Goal: Task Accomplishment & Management: Complete application form

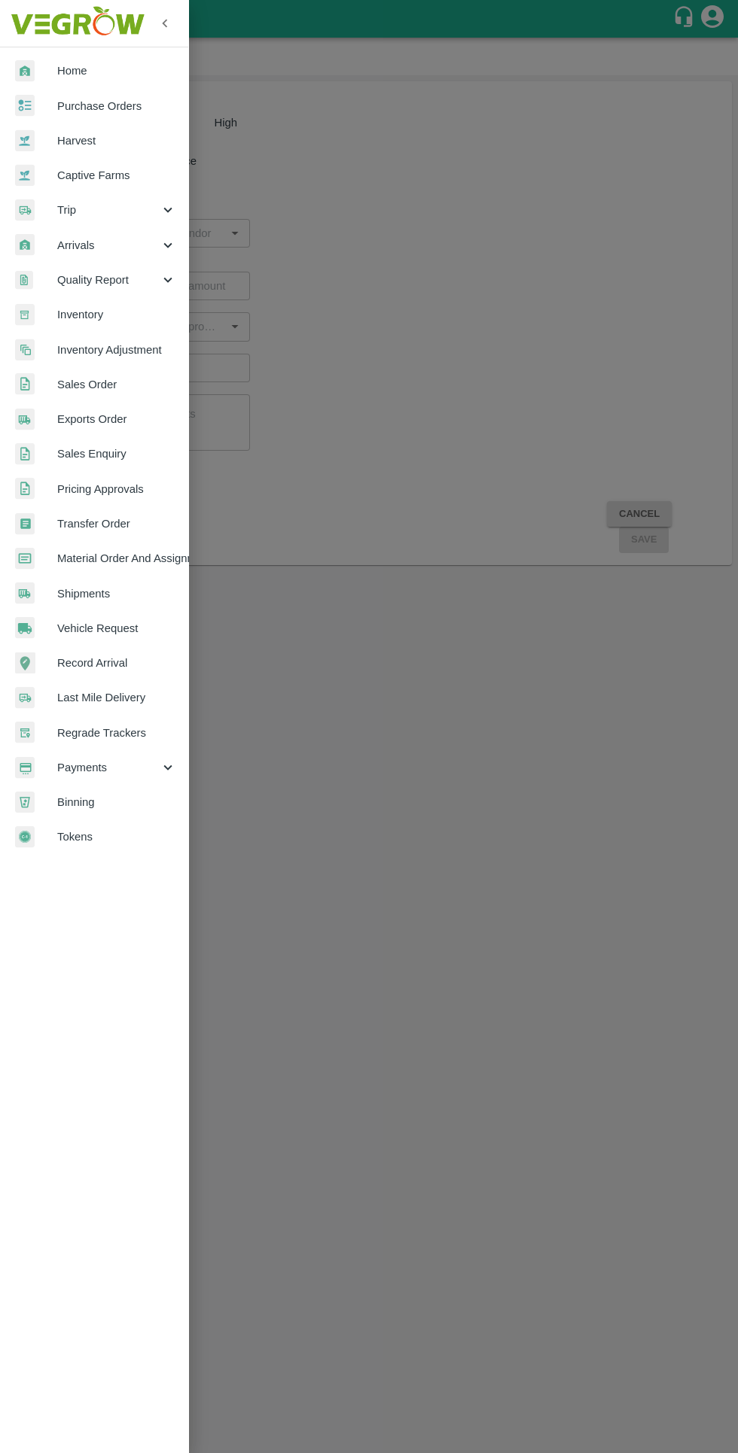
click at [98, 767] on span "Payments" at bounding box center [108, 767] width 102 height 17
click at [96, 802] on span "My Payment Requests" at bounding box center [122, 802] width 107 height 17
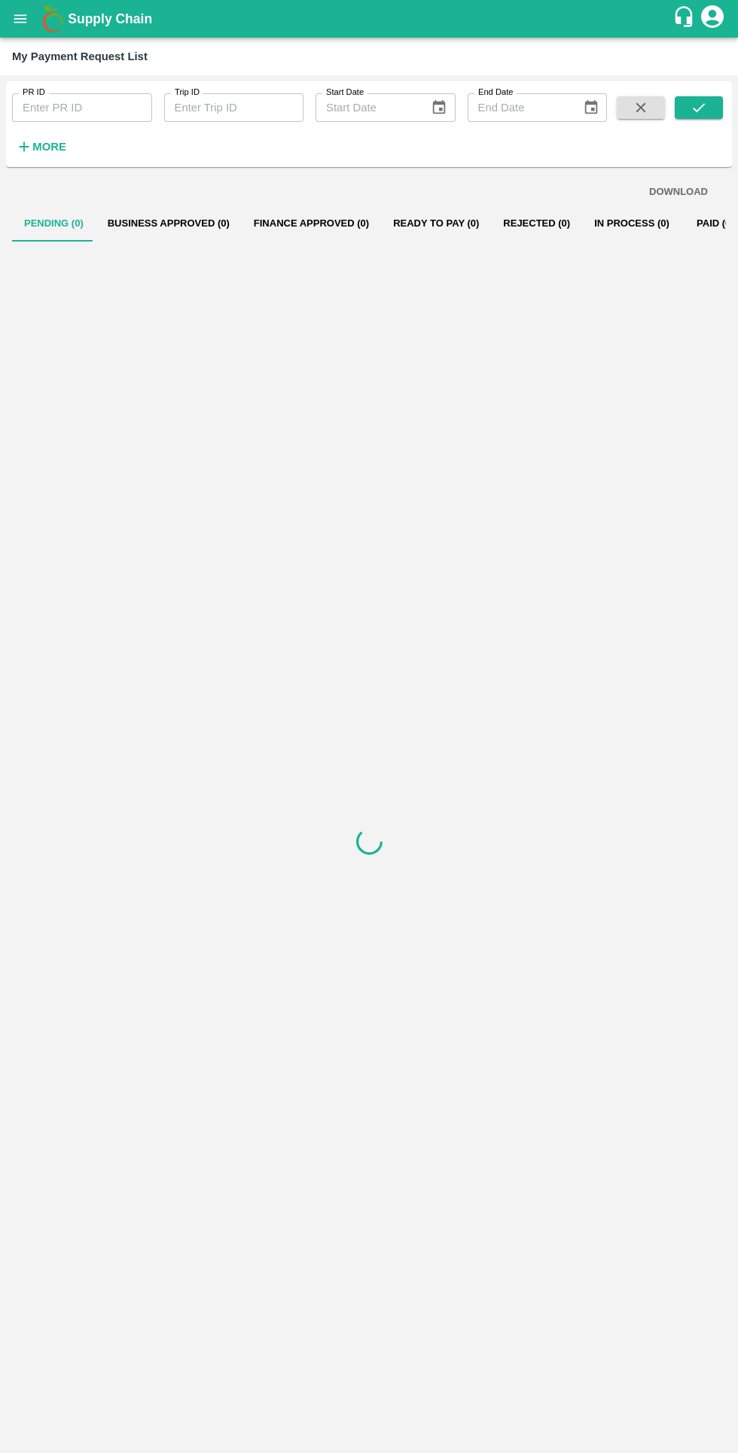
click at [50, 157] on button "More" at bounding box center [41, 147] width 58 height 26
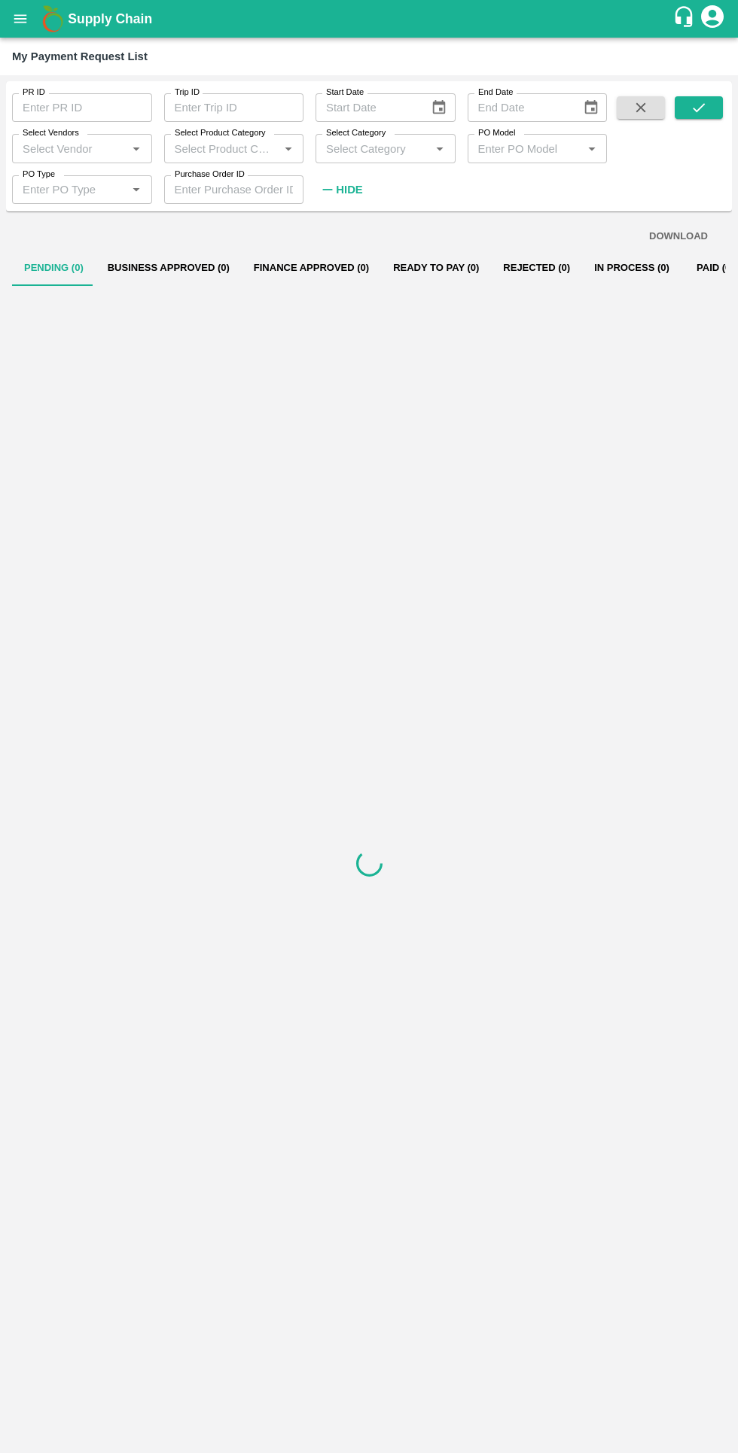
click at [65, 142] on input "Select Vendors" at bounding box center [70, 148] width 106 height 20
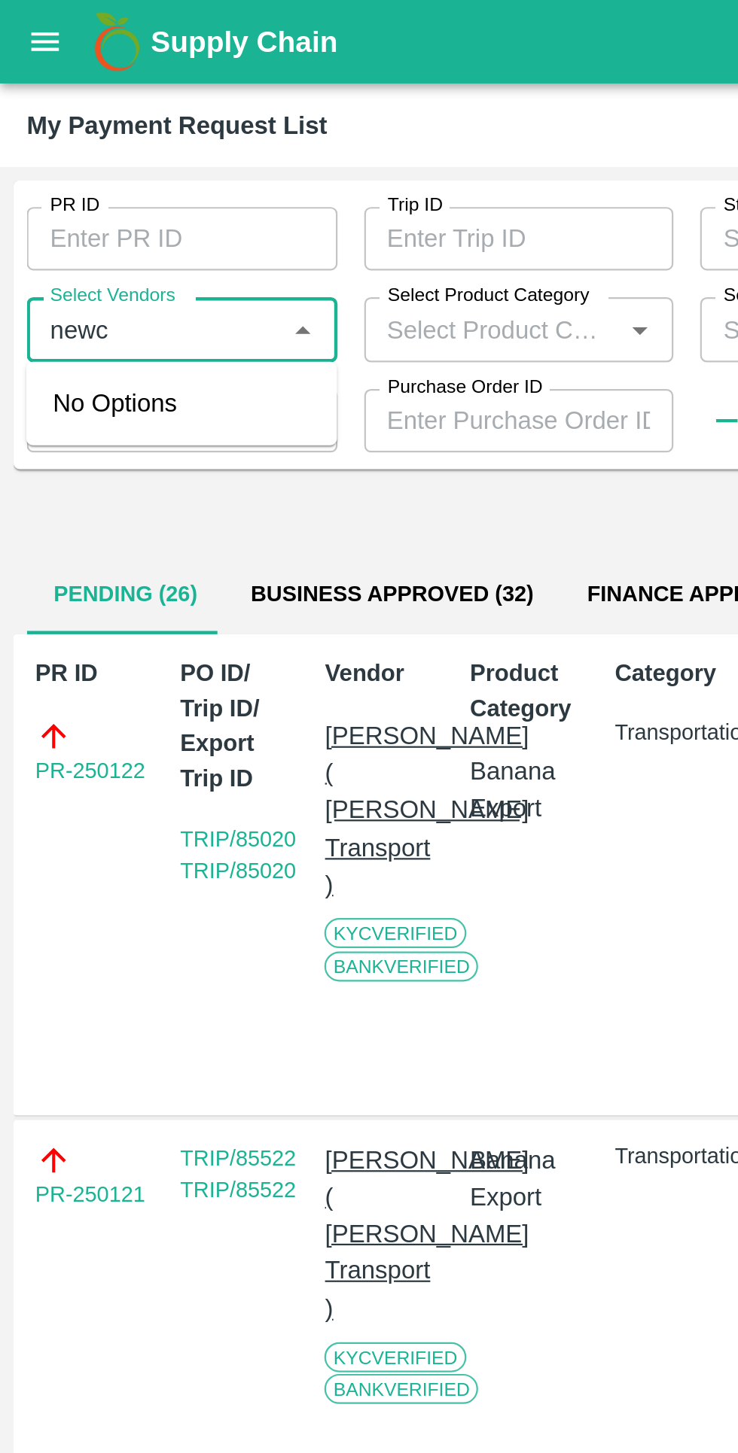
type input "newco"
type input "निकोल"
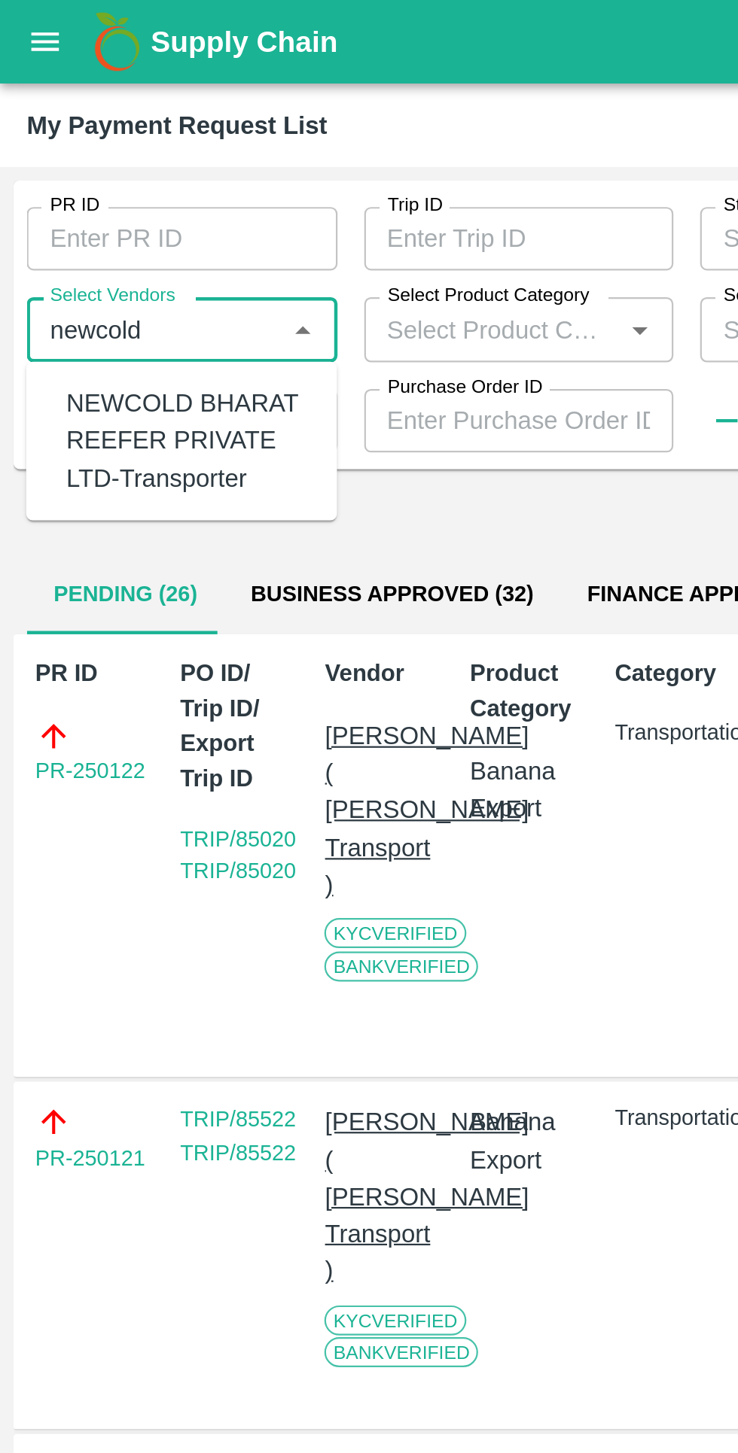
click at [48, 204] on div "NEWCOLD BHARAT REEFER PRIVATE LTD-Transporter" at bounding box center [85, 199] width 110 height 50
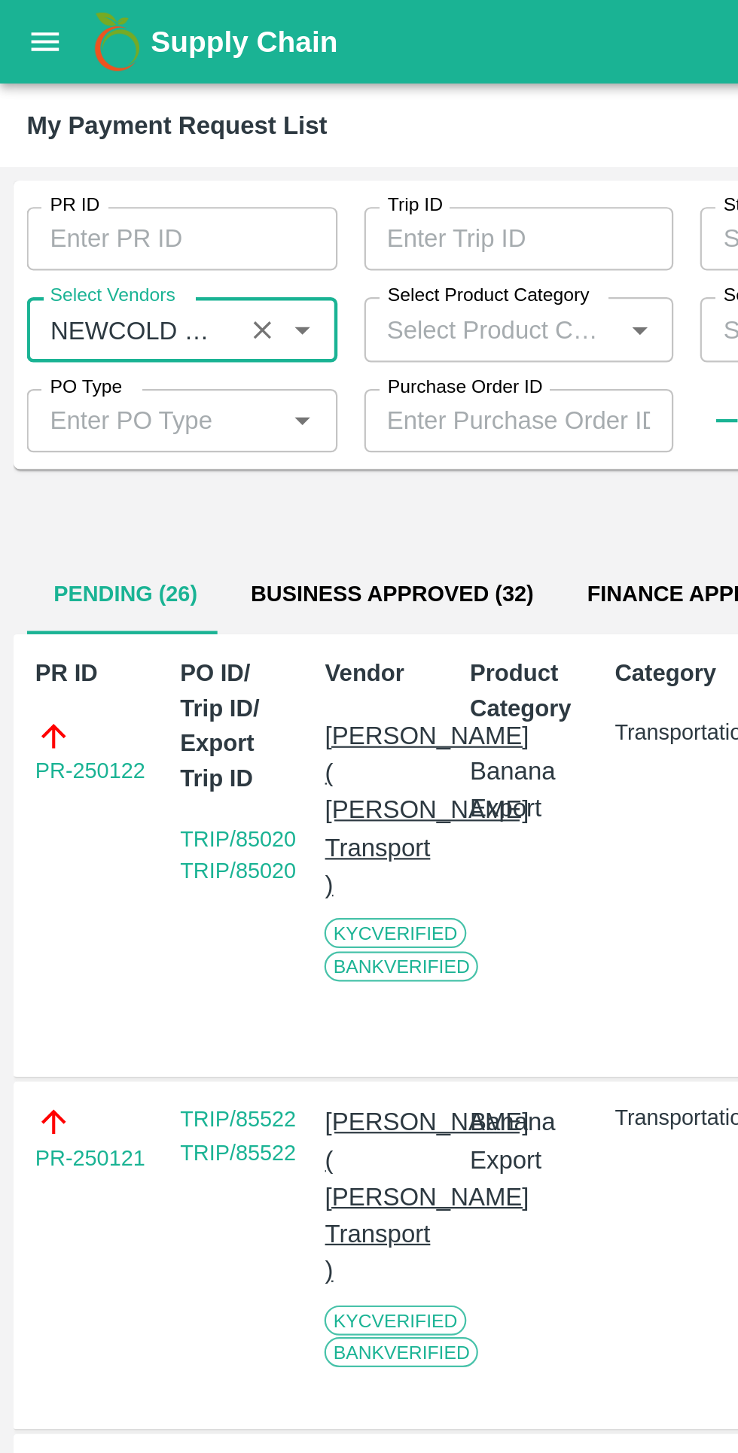
scroll to position [0, 11]
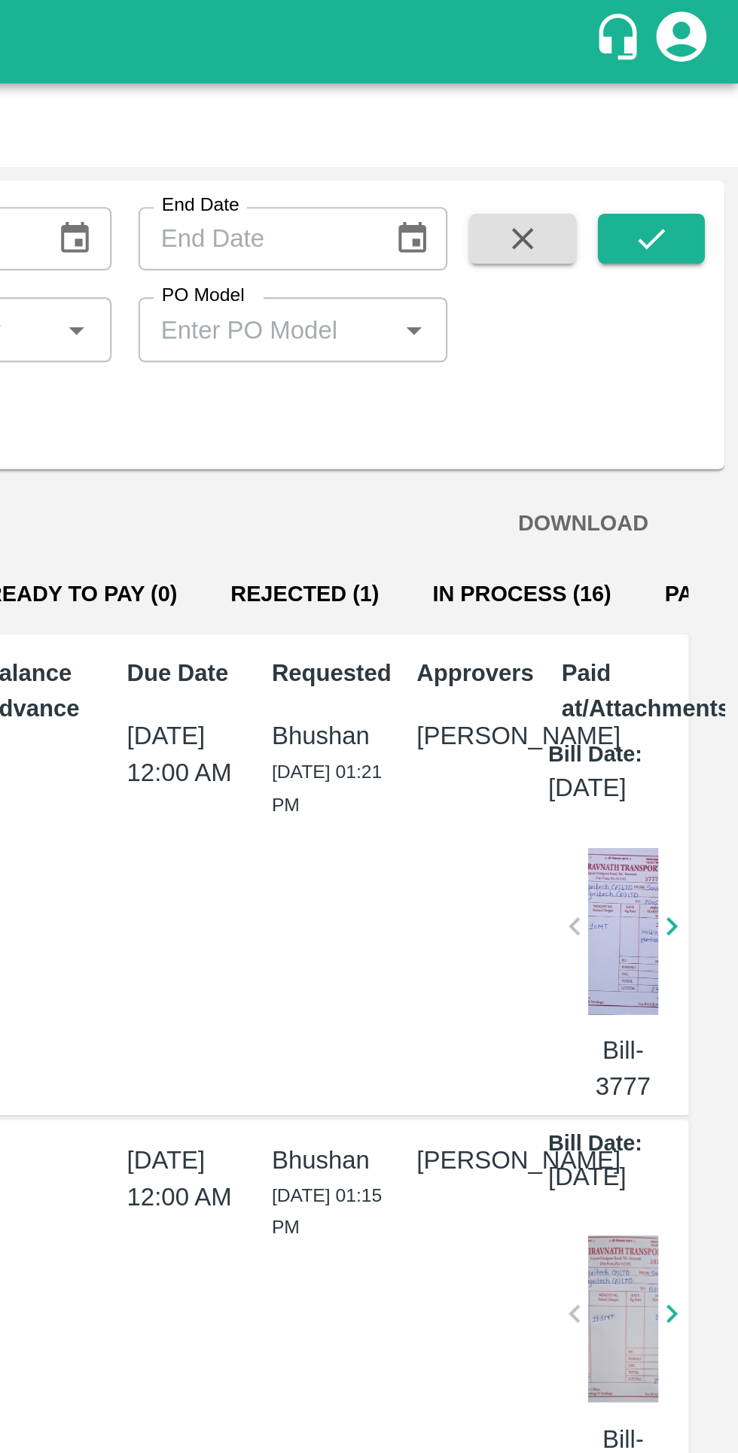
type input "NEWCOLD BHARAT REEFER PRIVATE LTD-Transporter"
click at [689, 108] on button "submit" at bounding box center [698, 107] width 48 height 23
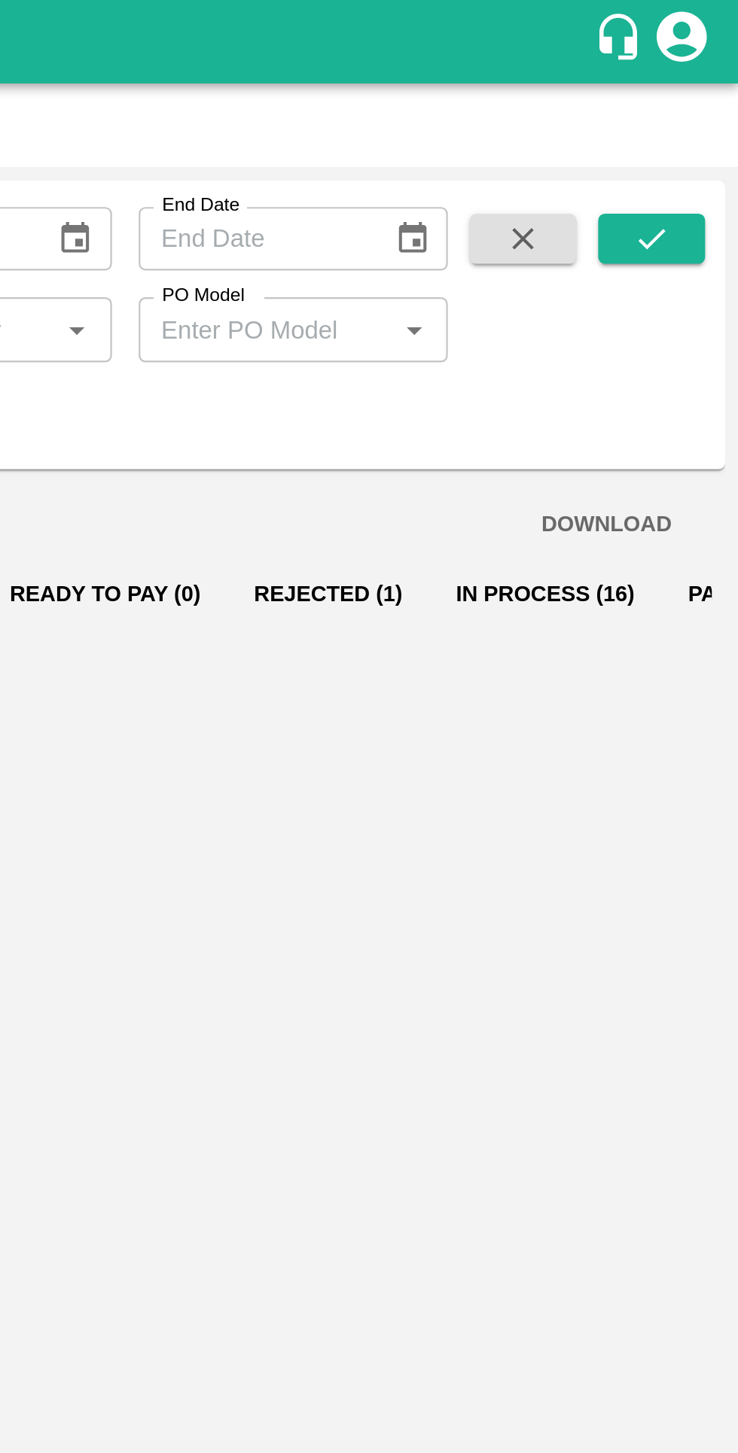
scroll to position [0, 0]
click at [585, 258] on button "In Process (2)" at bounding box center [631, 268] width 99 height 36
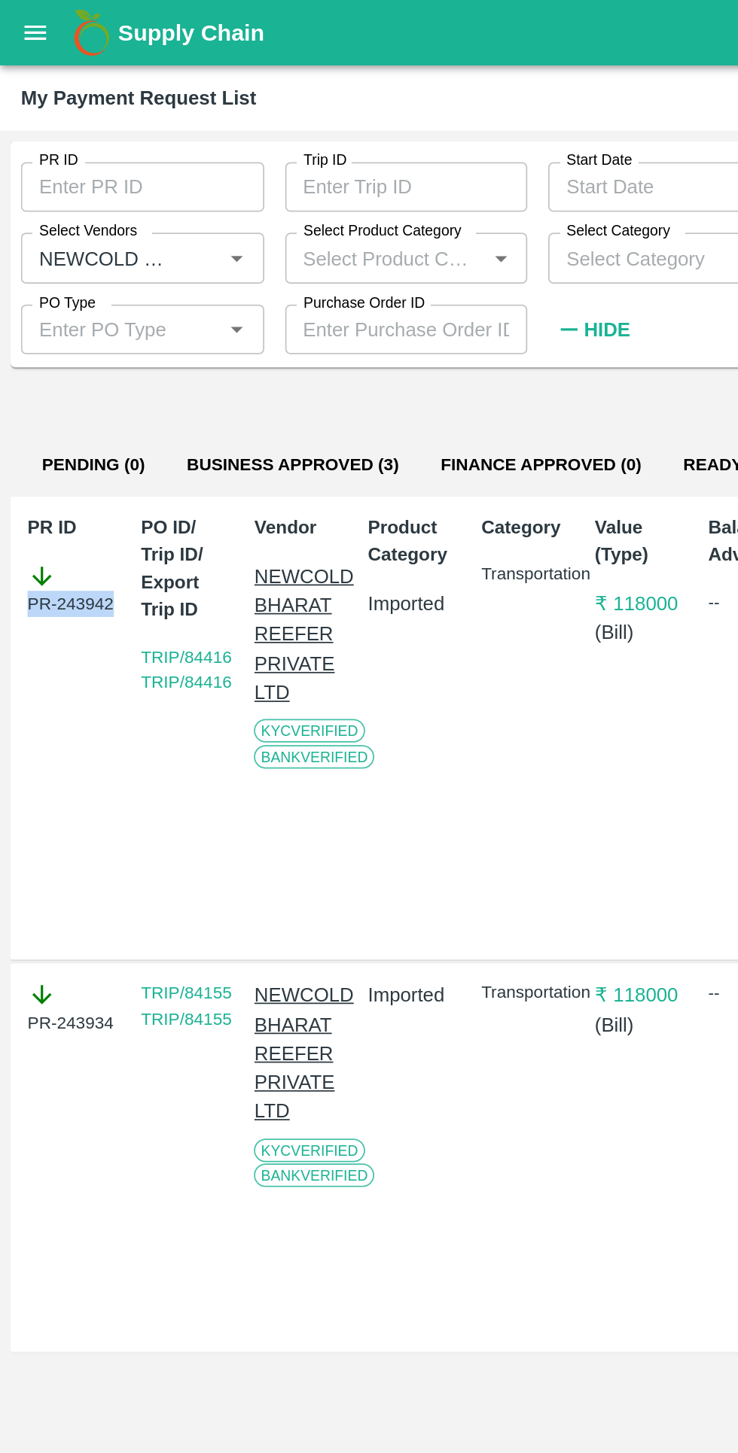
copy div "PR-243942"
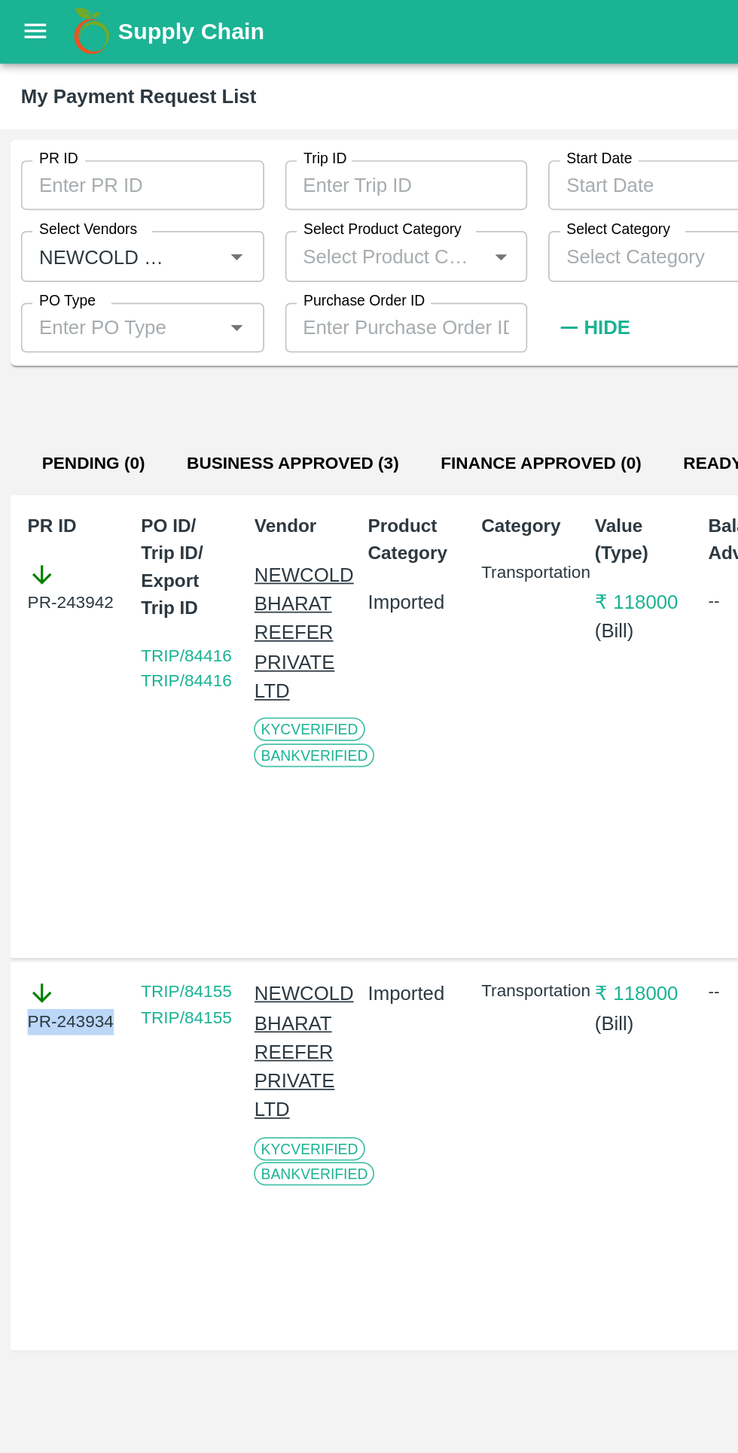
copy div "PR-243934"
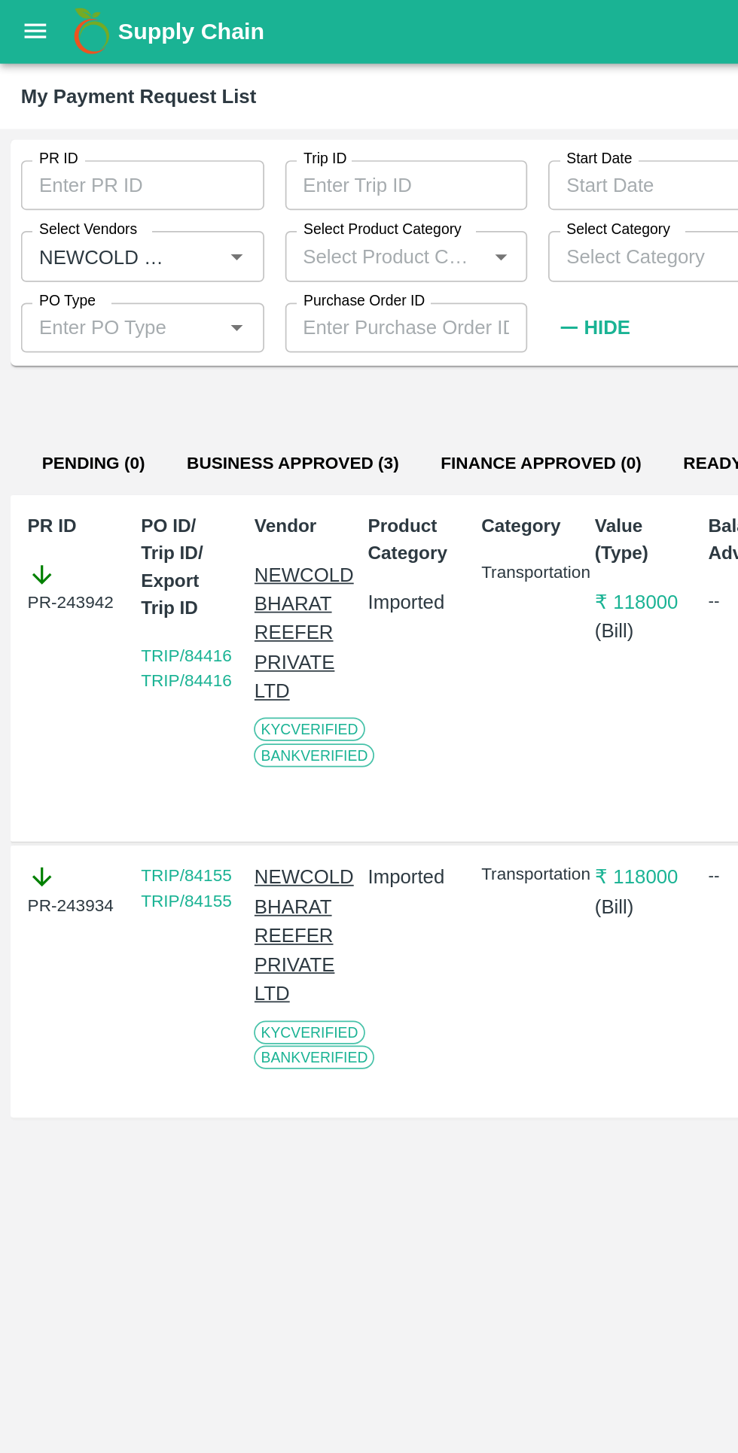
click at [61, 274] on button "Pending (0)" at bounding box center [54, 268] width 84 height 36
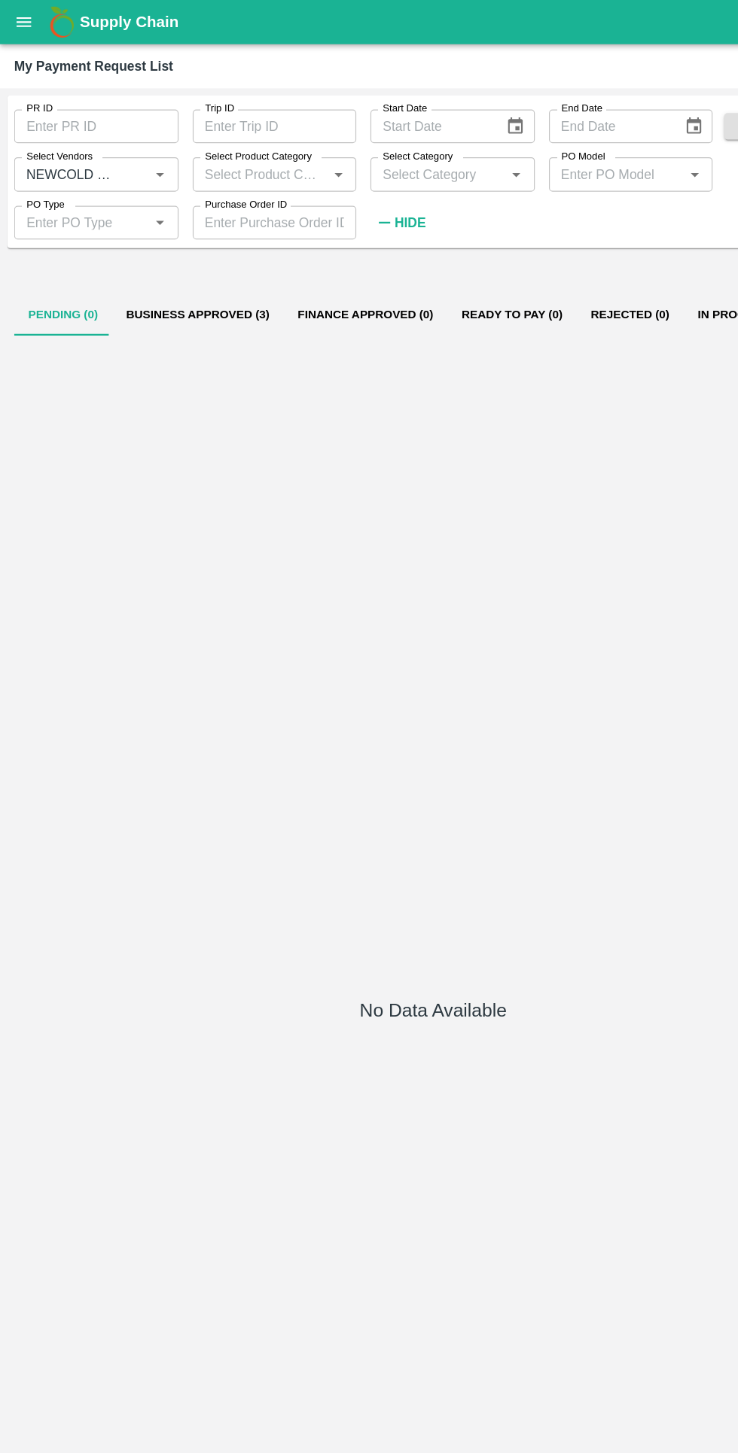
click at [132, 145] on icon "Open" at bounding box center [136, 148] width 17 height 17
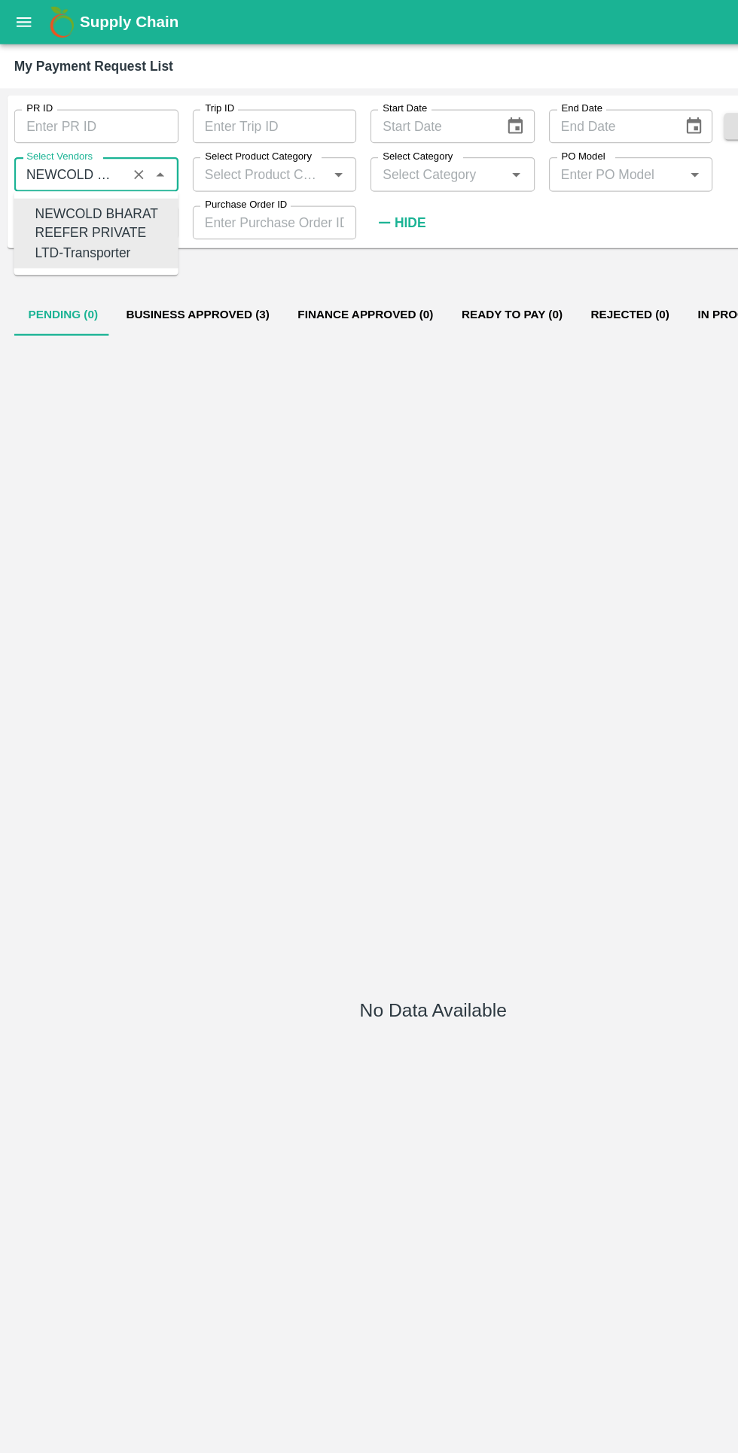
scroll to position [0, 190]
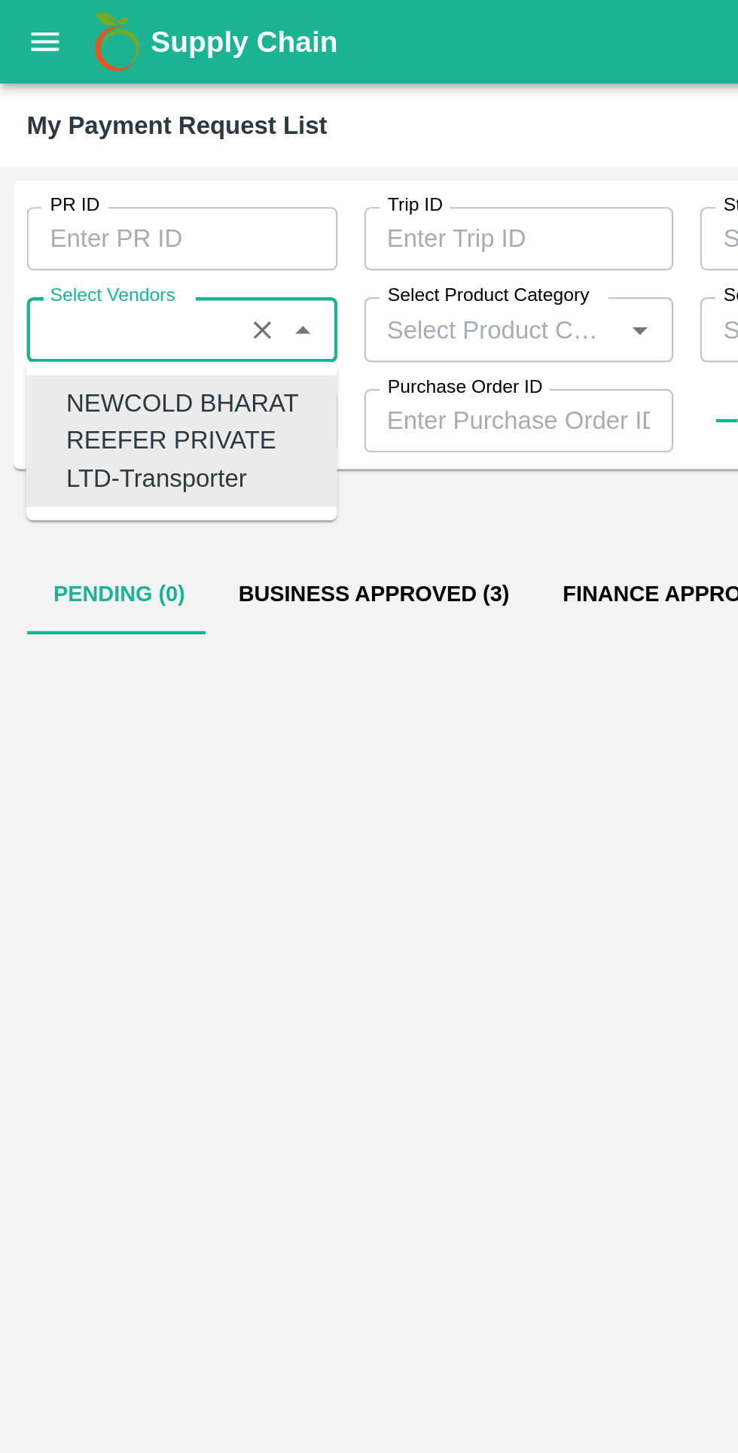
click at [129, 157] on icon "Close" at bounding box center [136, 148] width 17 height 17
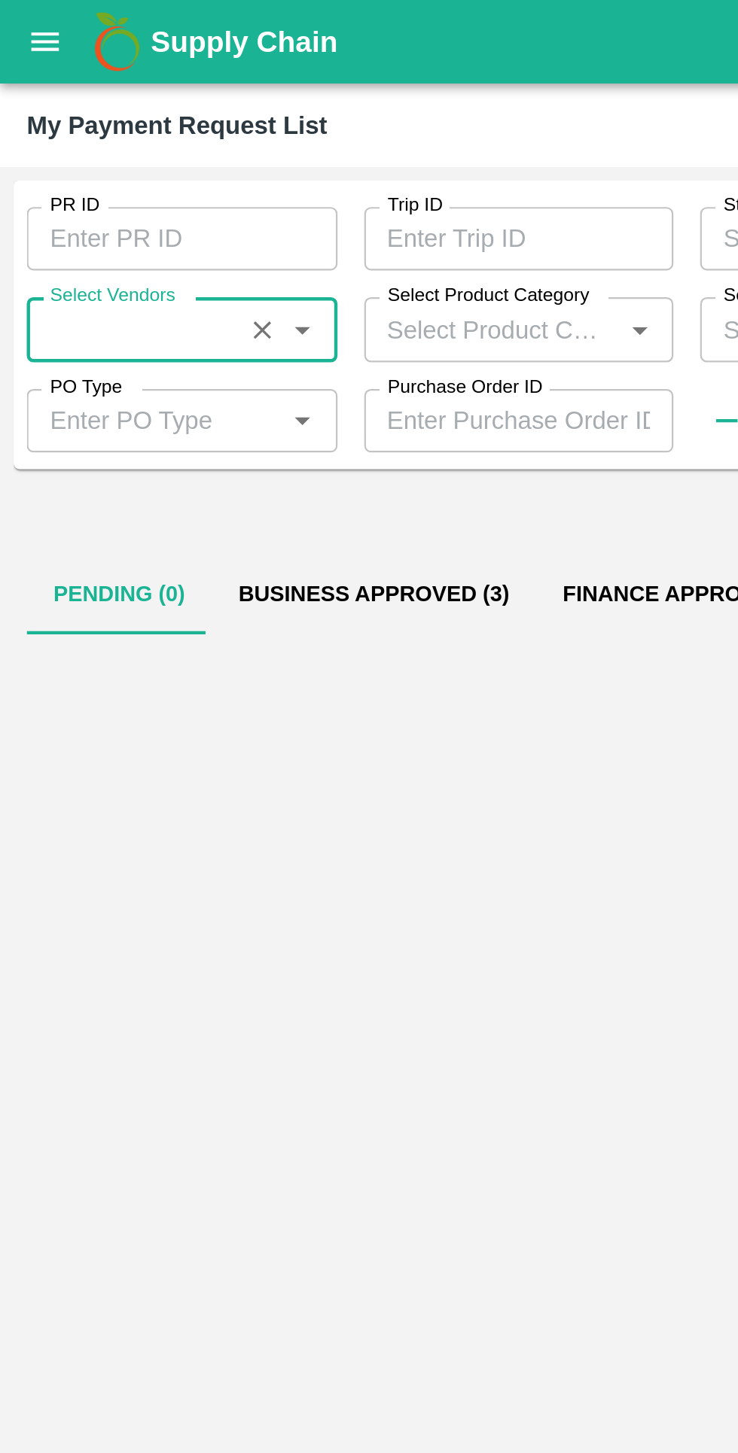
click at [118, 148] on icon "Clear" at bounding box center [118, 149] width 8 height 8
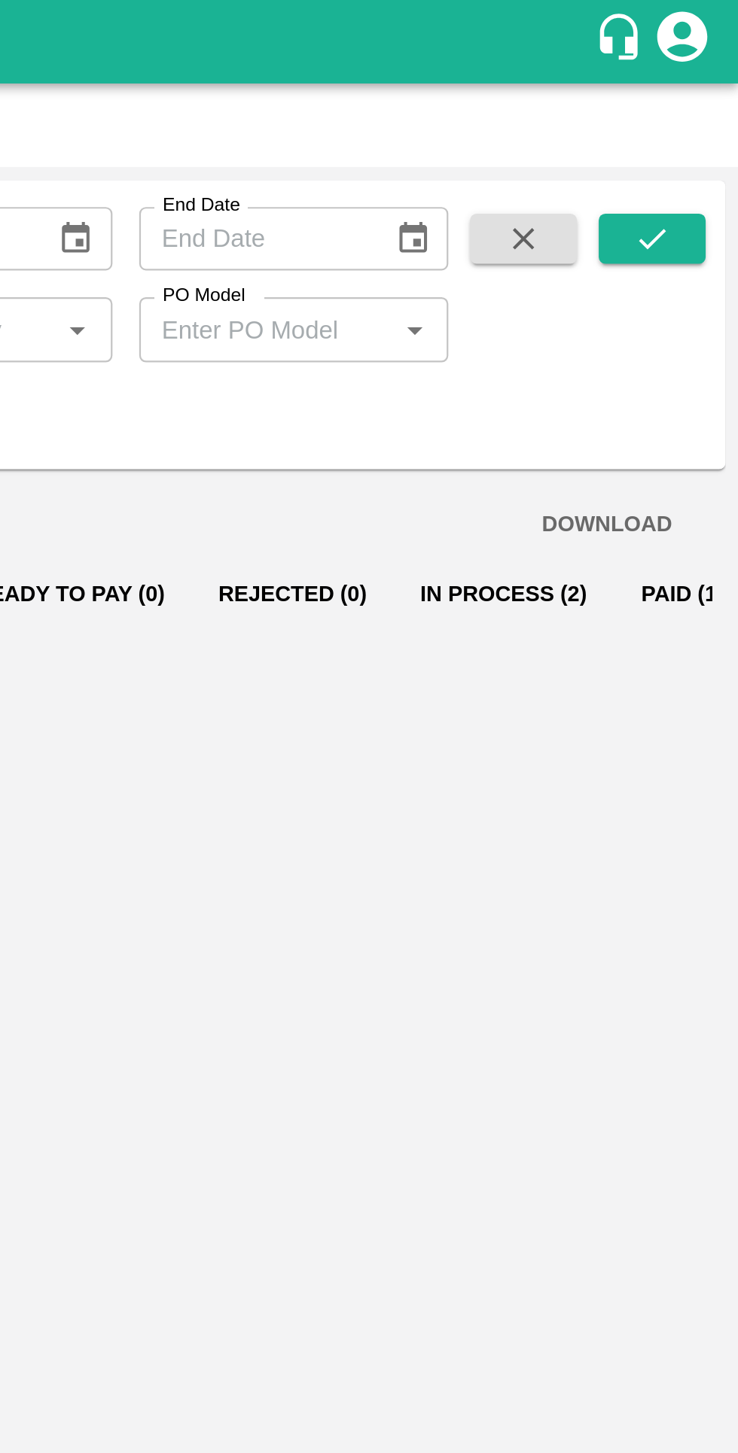
scroll to position [0, 0]
click at [704, 113] on icon "submit" at bounding box center [698, 107] width 17 height 17
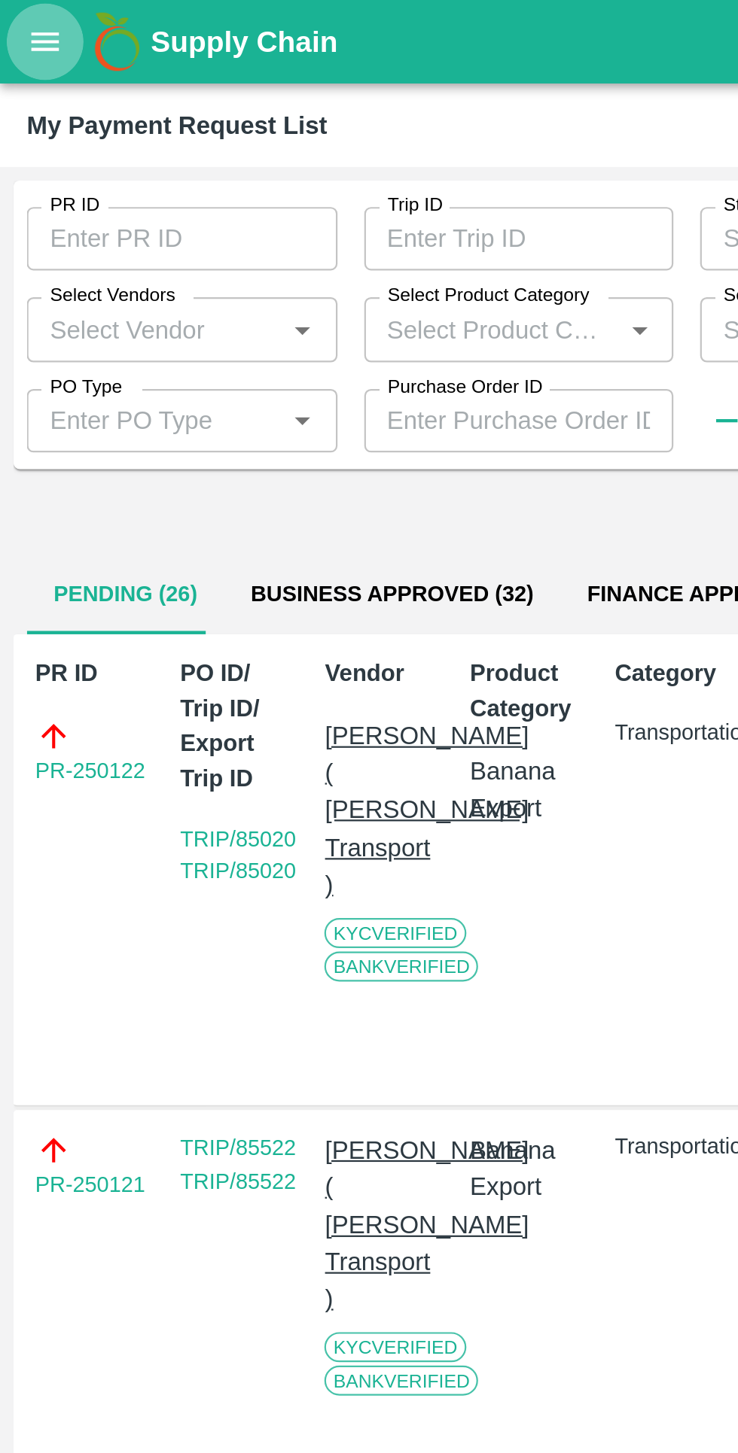
click at [21, 26] on icon "open drawer" at bounding box center [20, 19] width 17 height 17
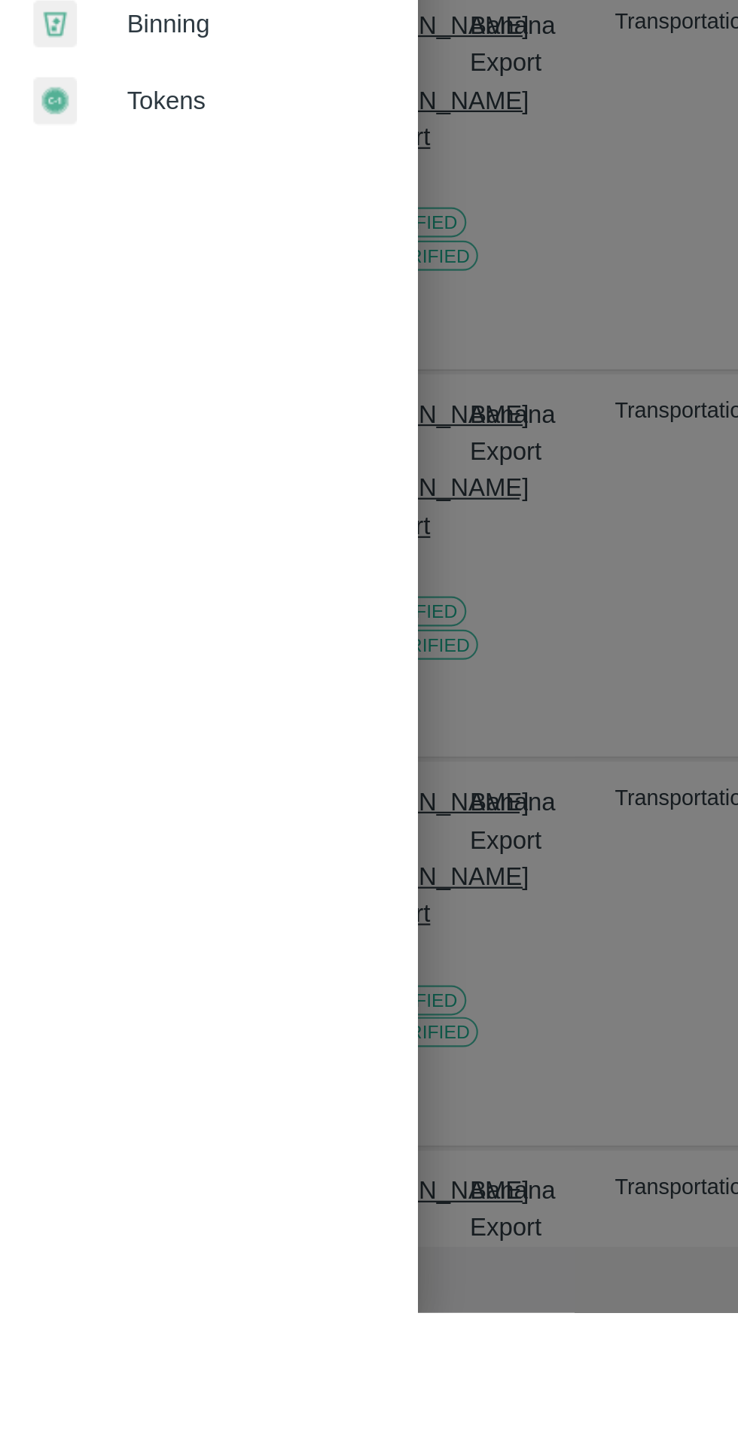
click at [244, 1169] on div at bounding box center [369, 726] width 738 height 1453
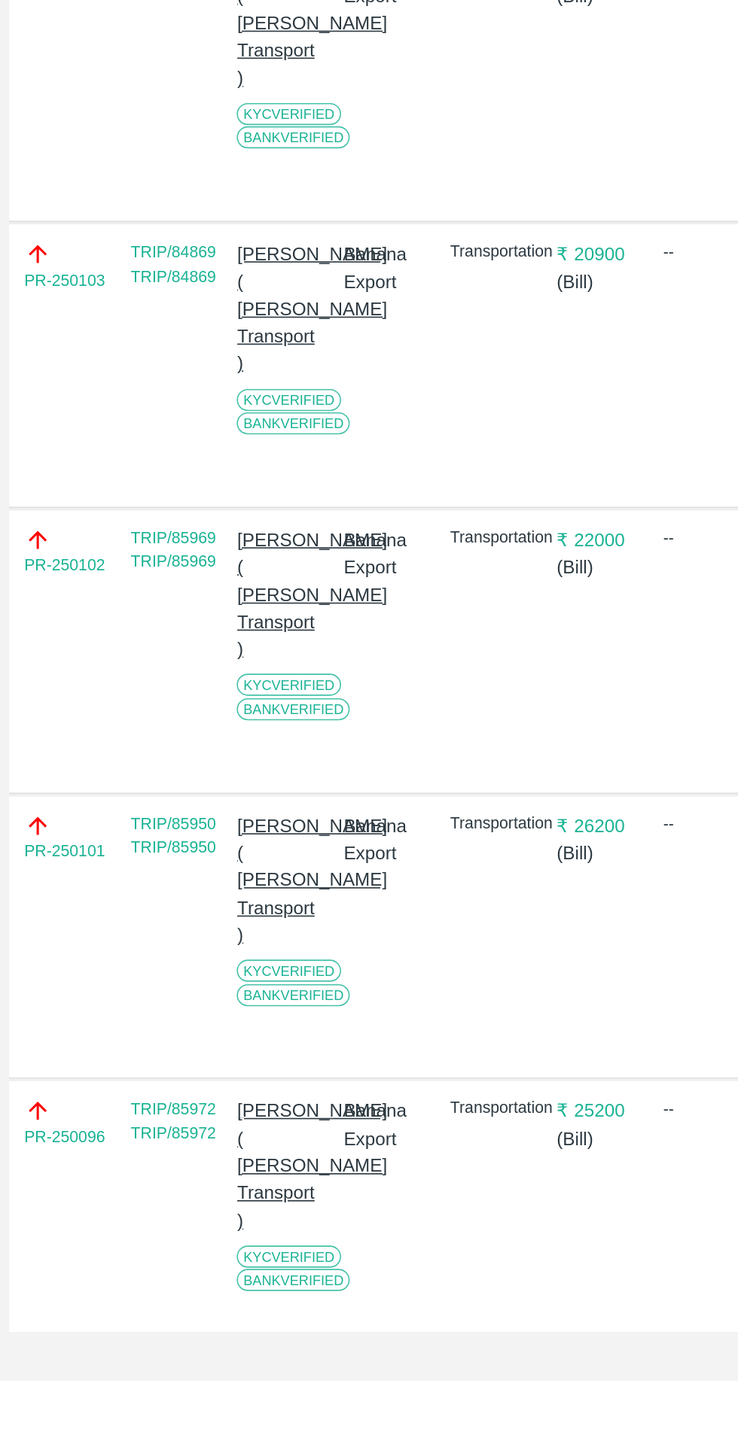
scroll to position [0, 1]
